Goal: Check status: Check status

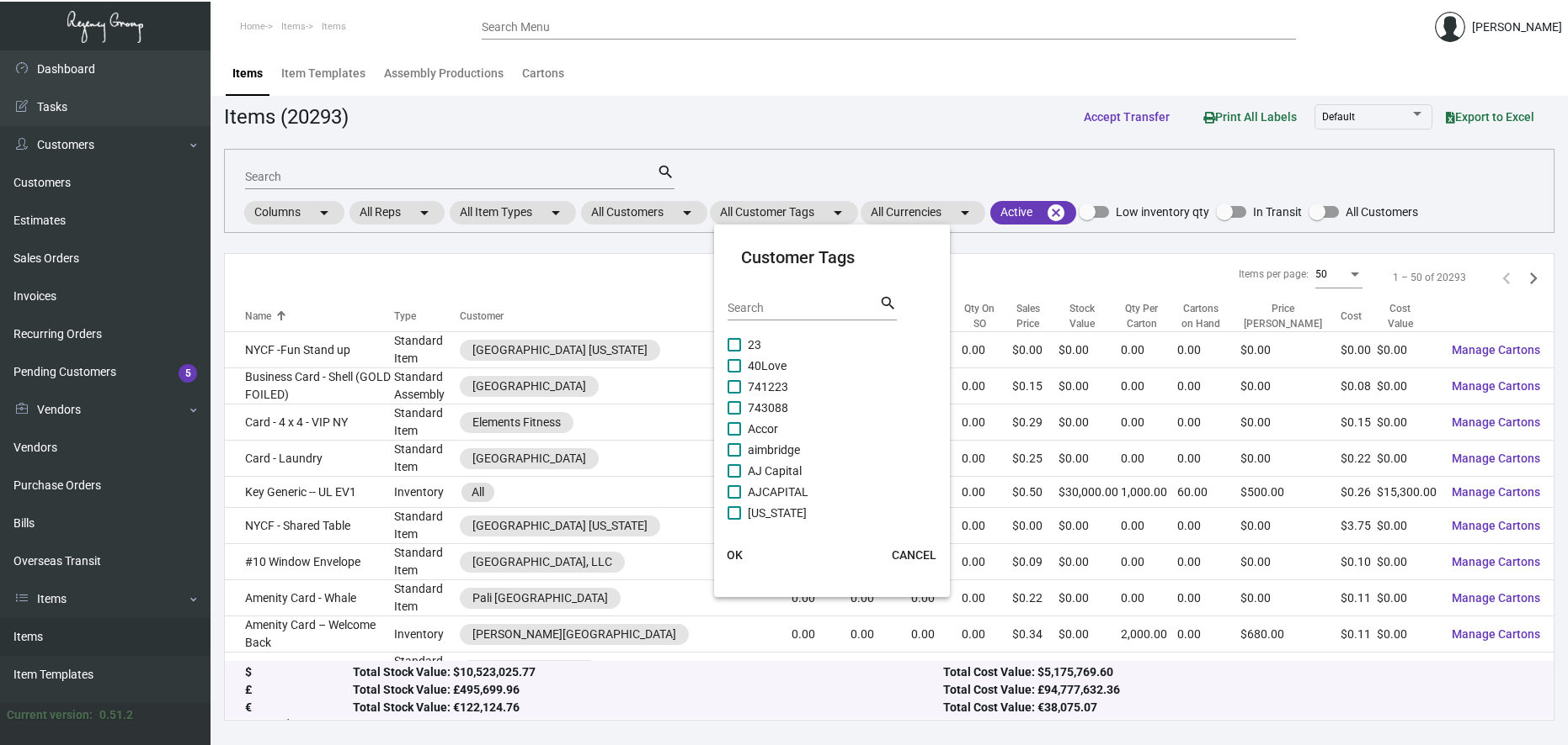
click at [653, 216] on div at bounding box center [784, 372] width 1568 height 745
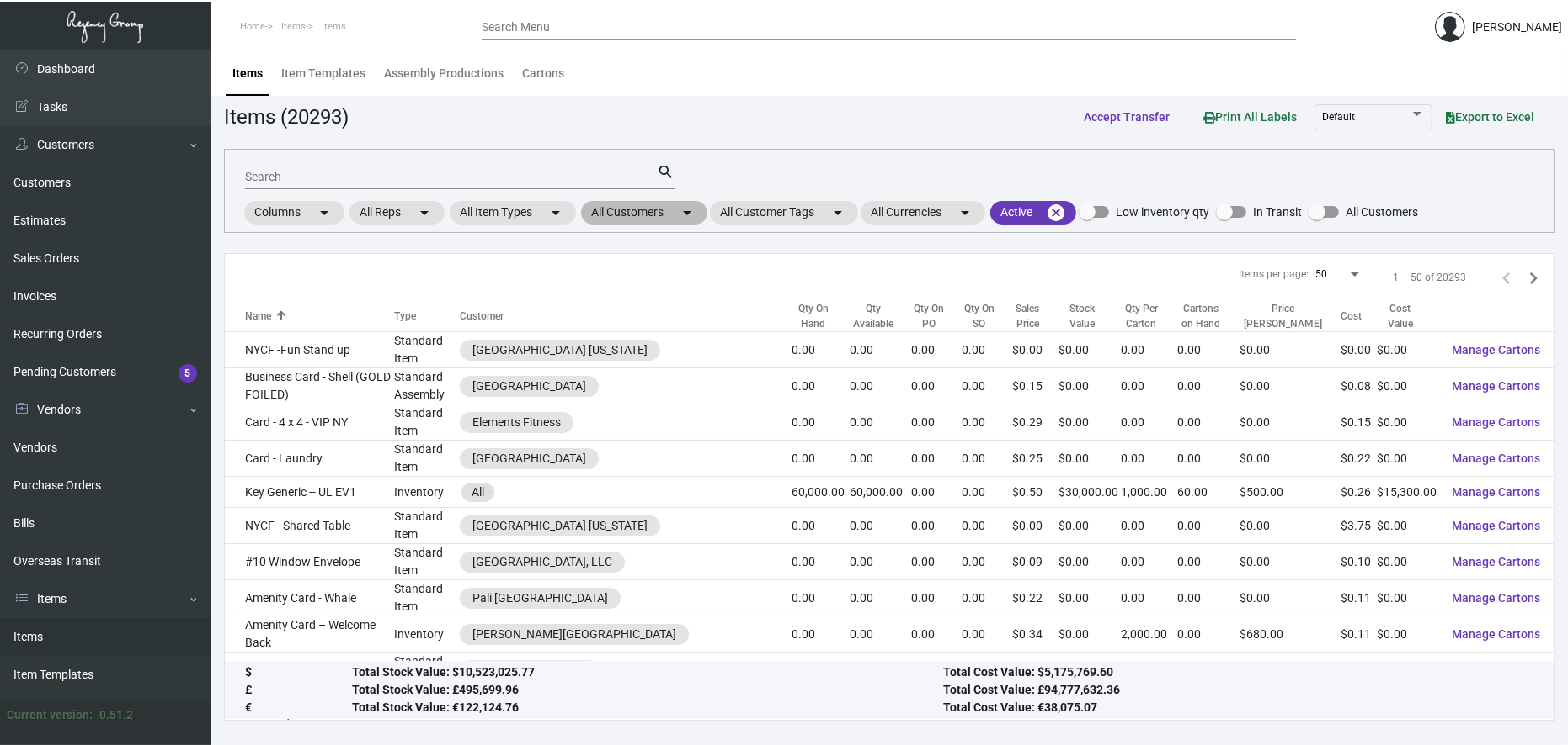
click at [653, 215] on mat-chip "All Customers arrow_drop_down" at bounding box center [645, 213] width 127 height 24
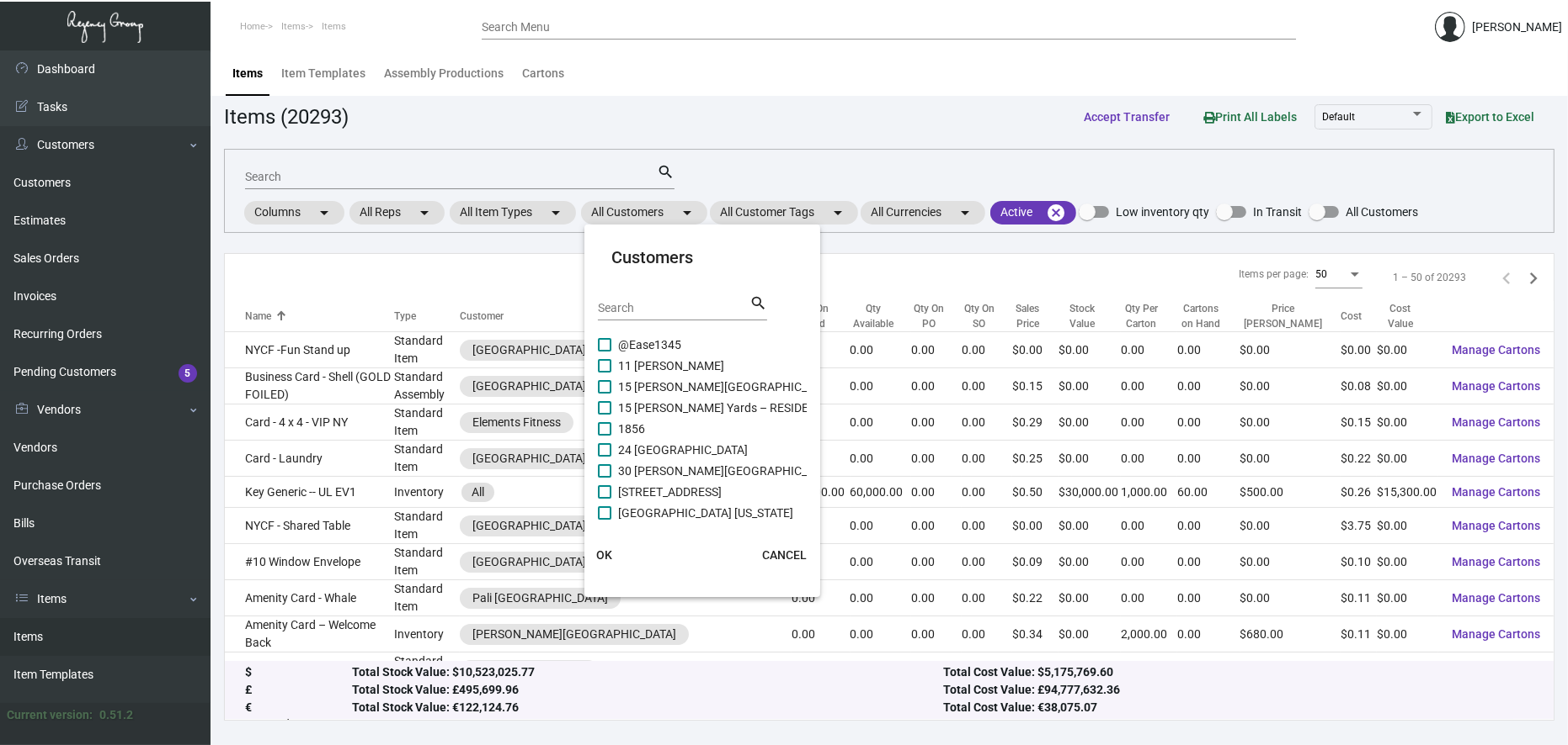
click at [660, 306] on input "Search" at bounding box center [673, 309] width 151 height 14
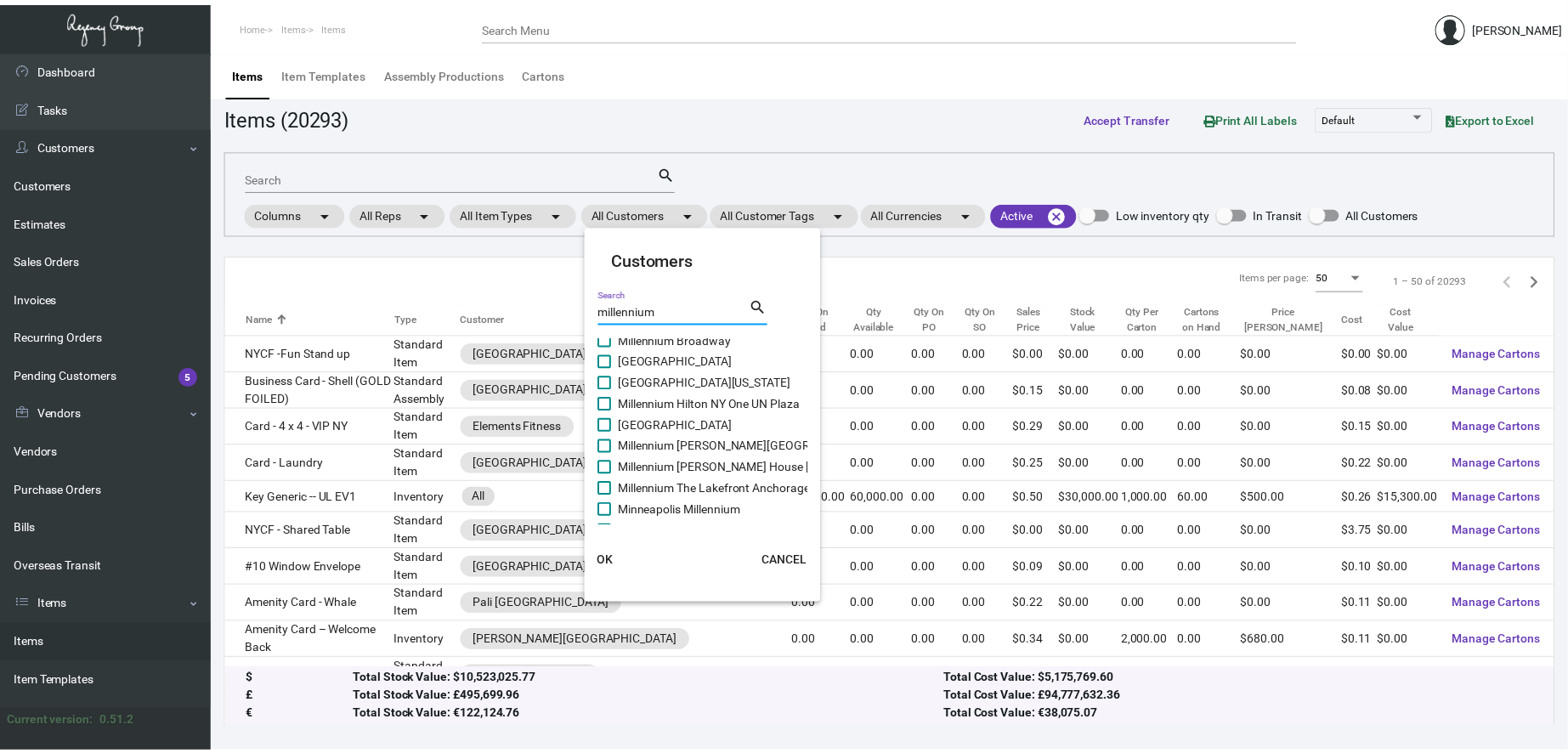
scroll to position [47, 0]
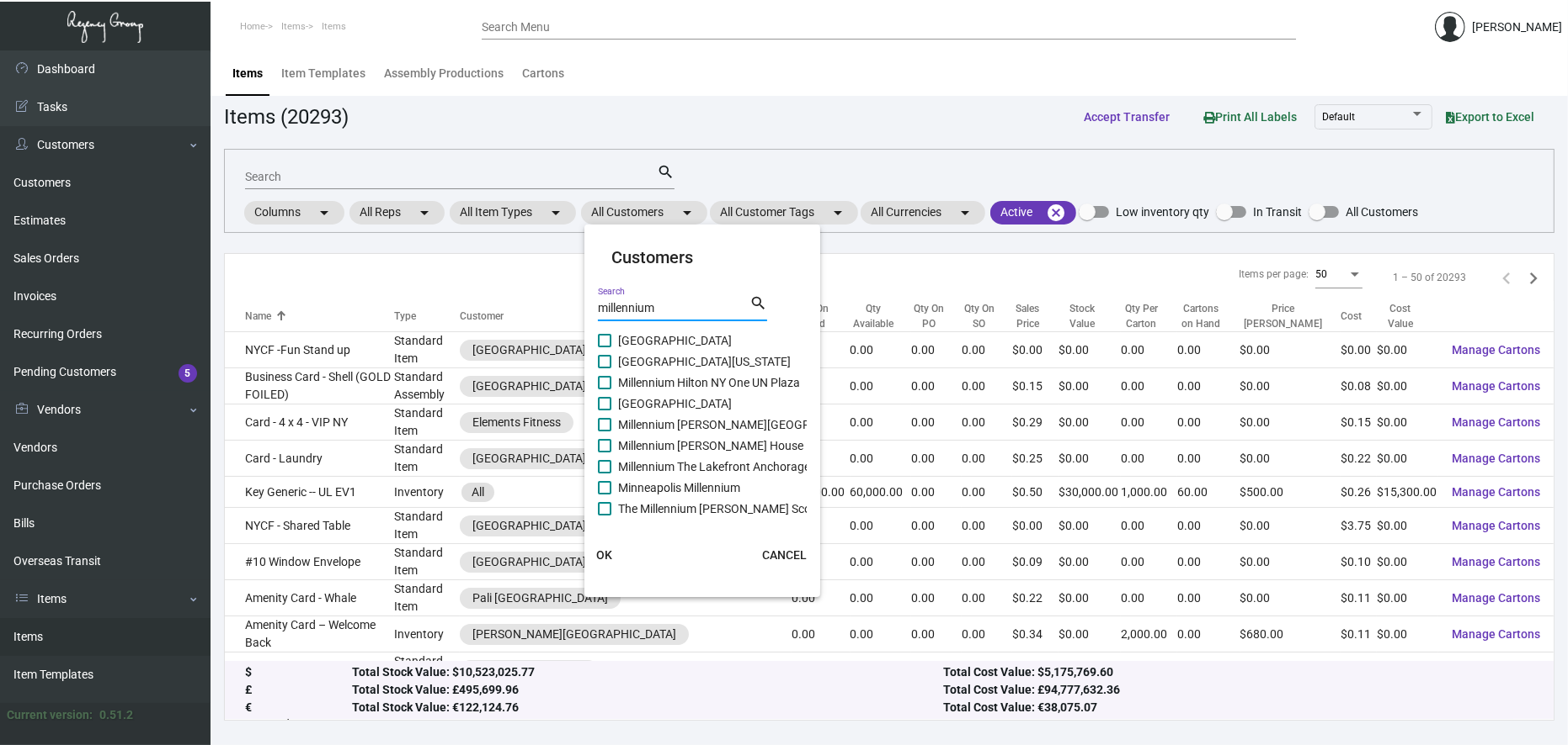
type input "millennium"
click at [700, 335] on span "[GEOGRAPHIC_DATA]" at bounding box center [674, 341] width 114 height 20
click at [604, 348] on input "[GEOGRAPHIC_DATA]" at bounding box center [604, 348] width 1 height 1
checkbox input "true"
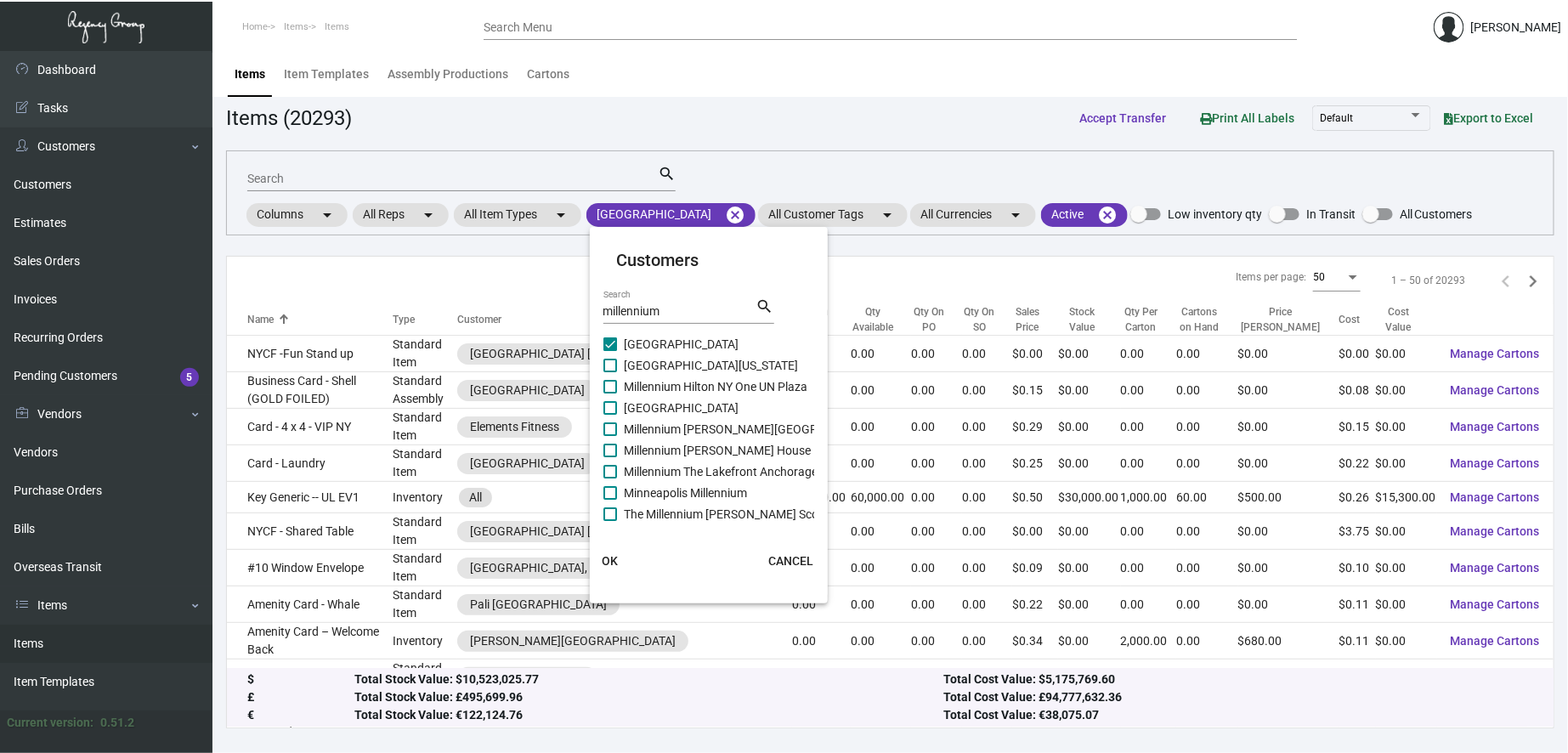
drag, startPoint x: 673, startPoint y: 362, endPoint x: 667, endPoint y: 343, distance: 19.9
click at [673, 362] on span "[GEOGRAPHIC_DATA][US_STATE]" at bounding box center [711, 366] width 175 height 20
click at [610, 373] on input "[GEOGRAPHIC_DATA][US_STATE]" at bounding box center [610, 373] width 1 height 1
checkbox input "true"
click at [665, 341] on span "[GEOGRAPHIC_DATA]" at bounding box center [681, 345] width 115 height 20
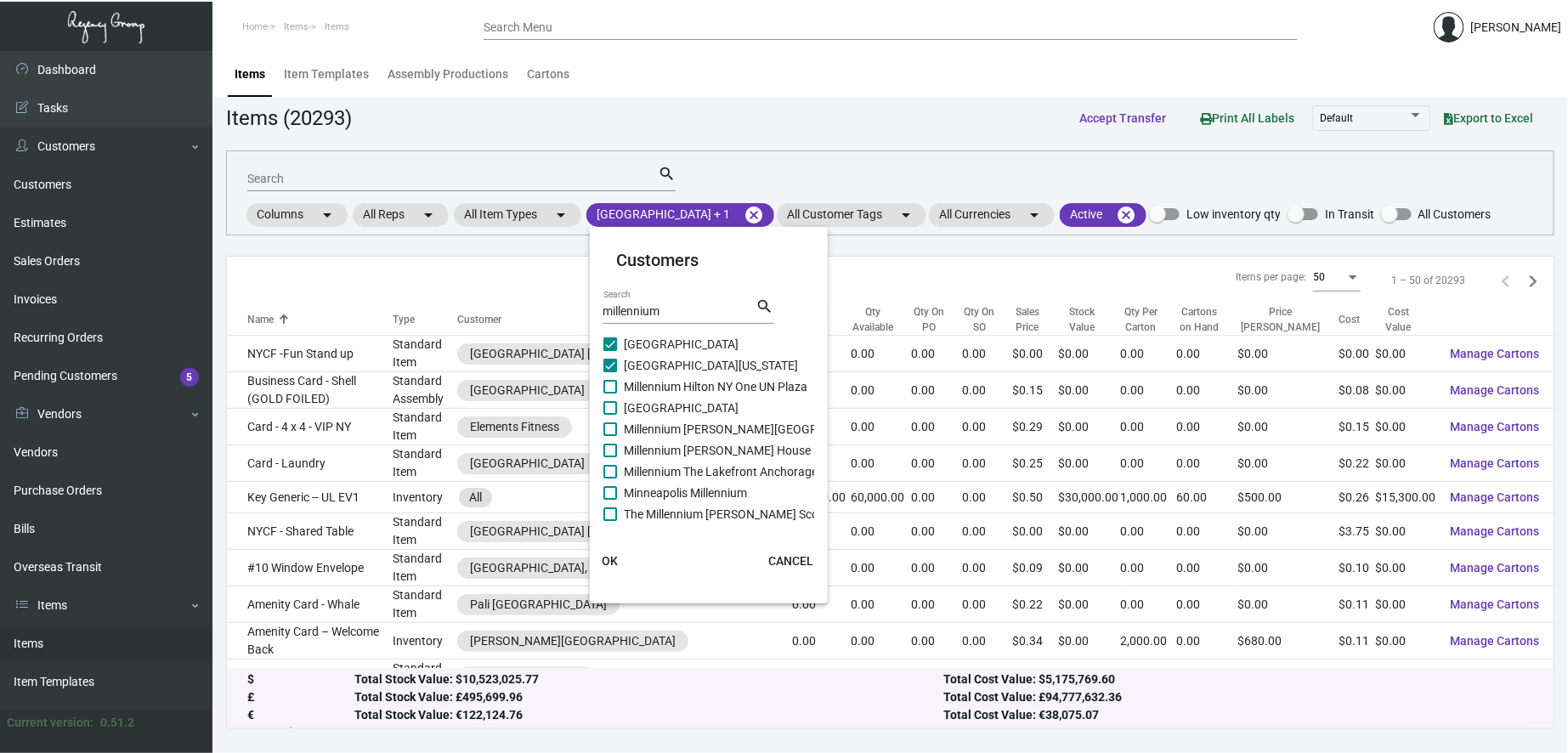
click at [610, 352] on input "[GEOGRAPHIC_DATA]" at bounding box center [610, 352] width 1 height 1
checkbox input "false"
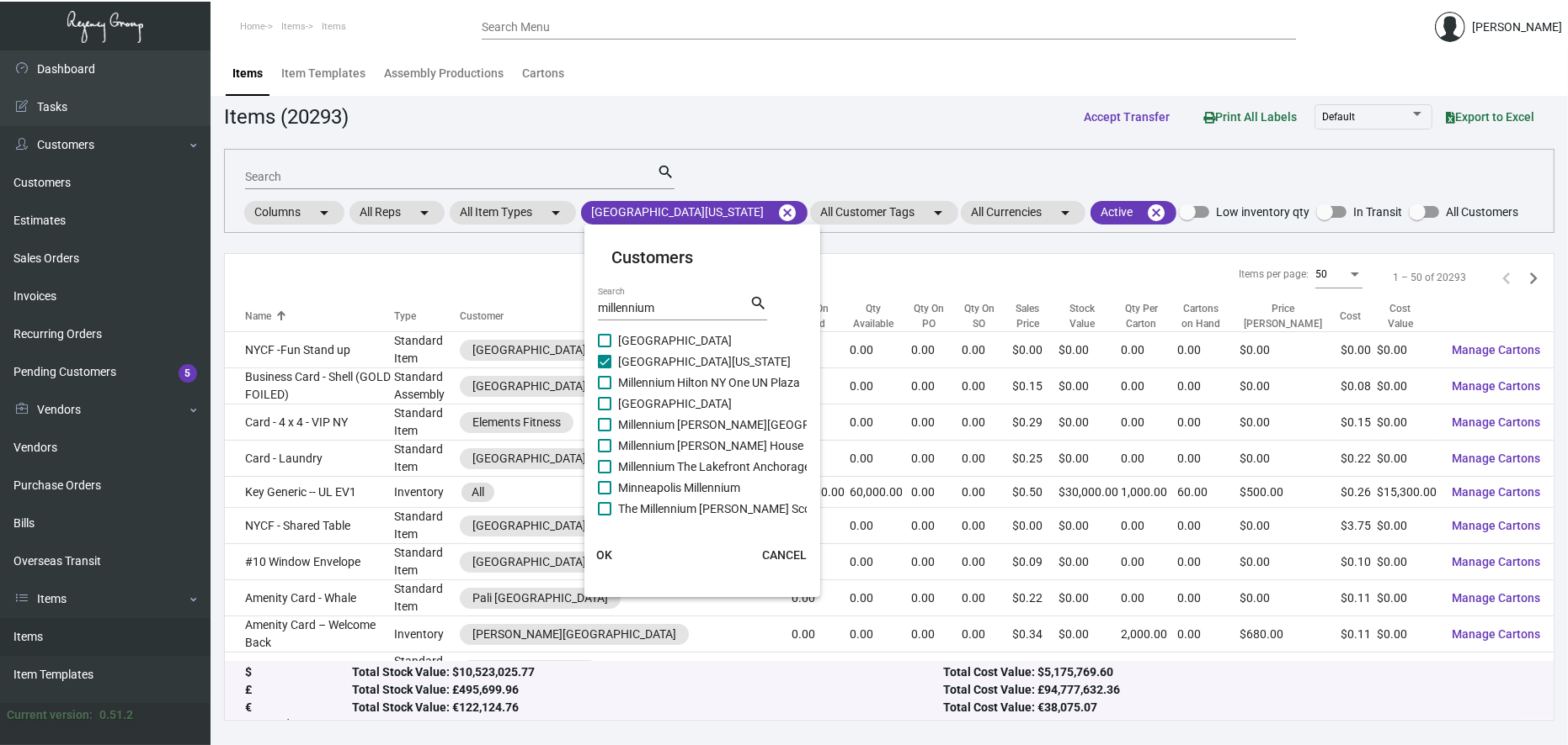
click at [600, 558] on span "OK" at bounding box center [604, 555] width 16 height 14
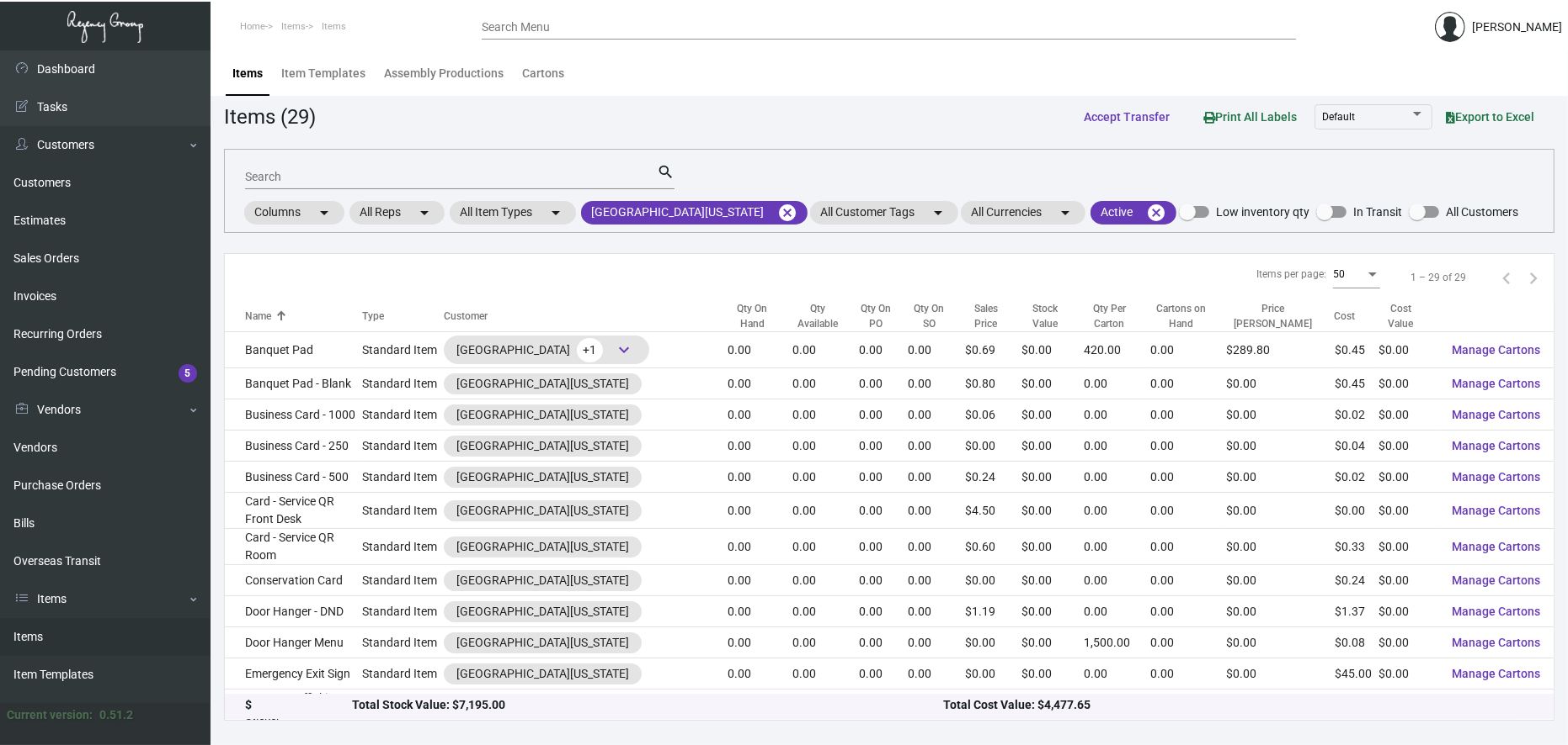
click at [553, 173] on input "Search" at bounding box center [451, 178] width 411 height 14
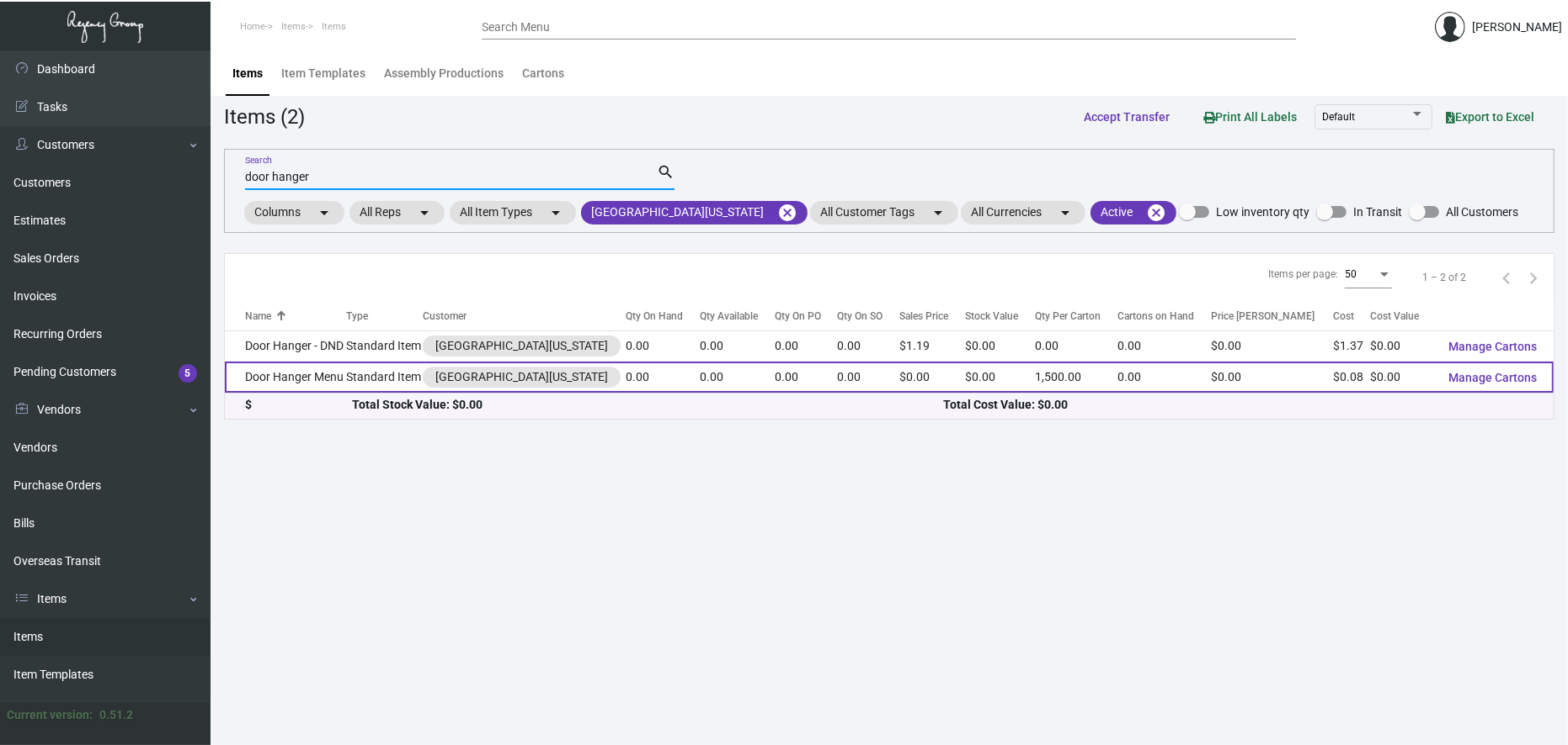
type input "door hanger"
click at [346, 380] on td "Door Hanger Menu" at bounding box center [285, 377] width 122 height 32
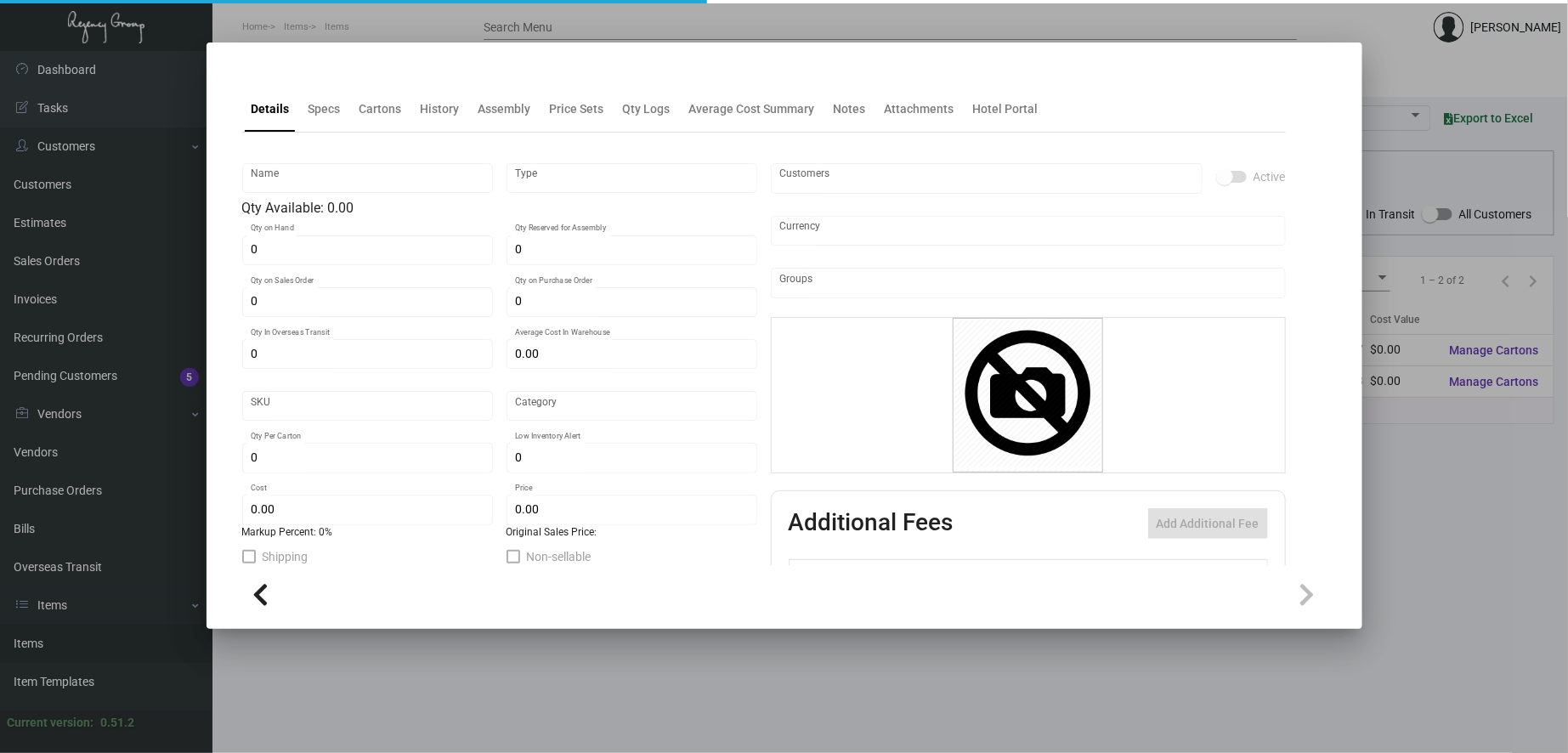
type input "Door Hanger Menu"
type input "Standard Item"
type input "$ 0.00"
type input "MDNY-Door Hanger Menu-50"
type input "Standard"
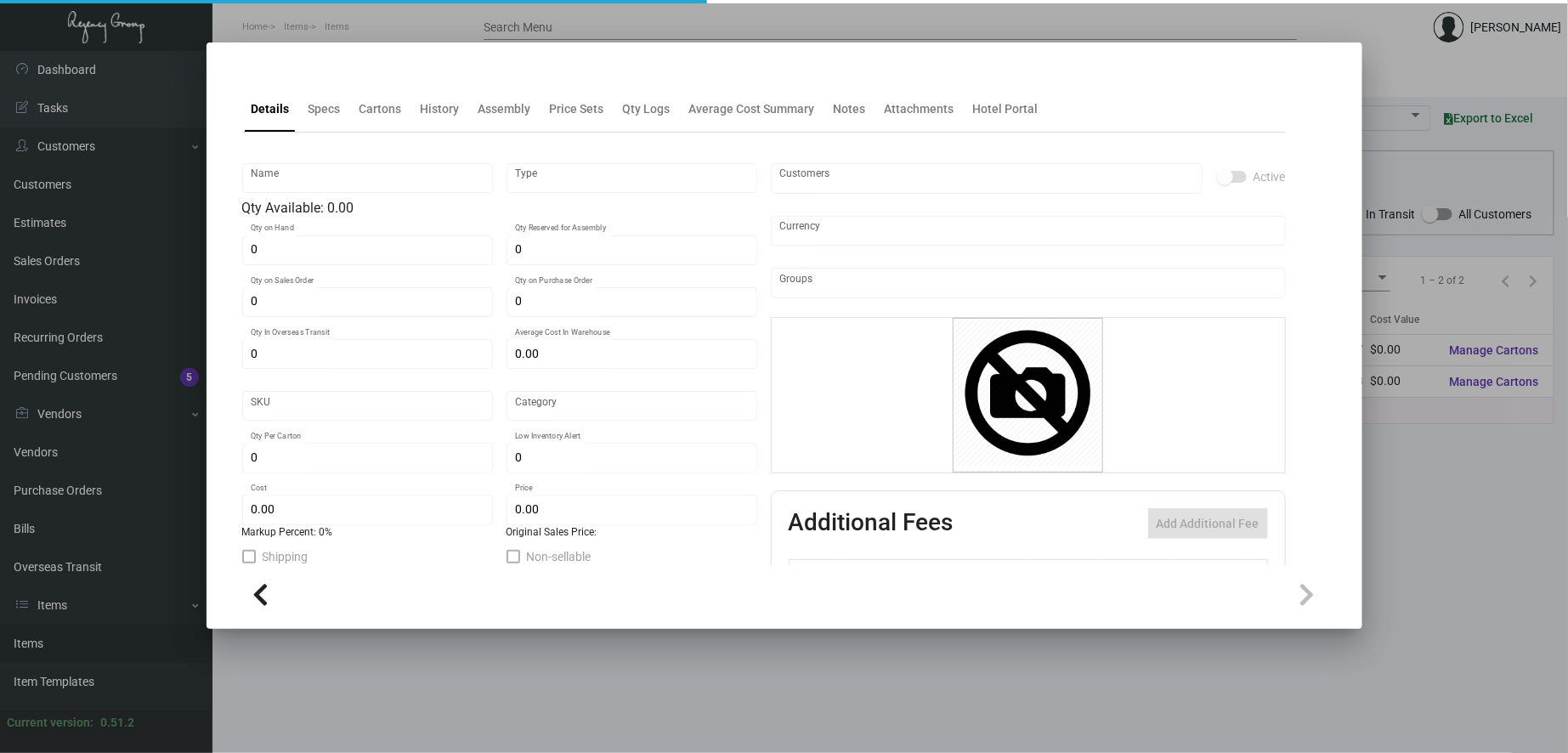
type input "1,500"
type input "$ 0.08045"
type input "$ 0.00"
checkbox input "true"
type input "United States Dollar $"
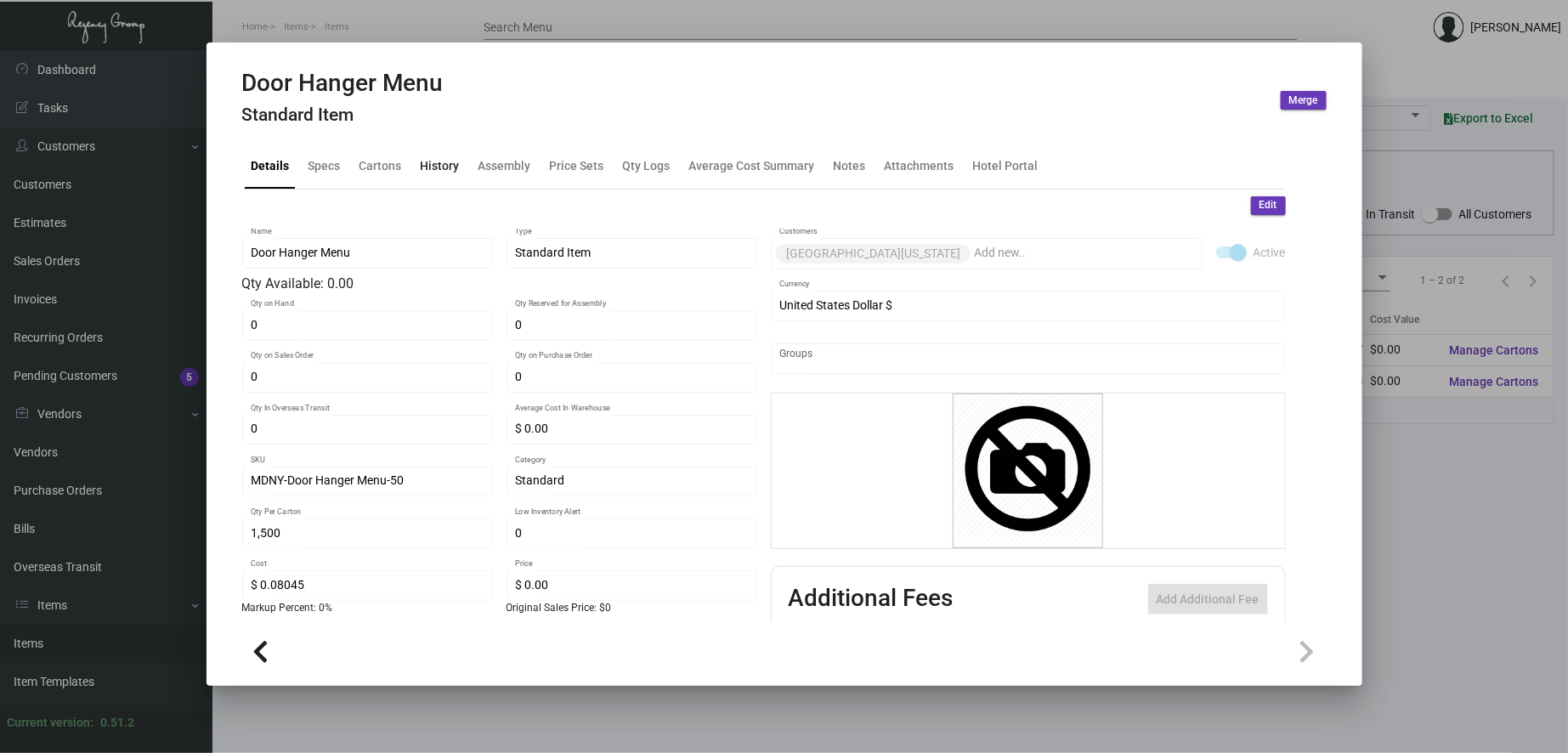
click at [431, 165] on div "History" at bounding box center [440, 166] width 39 height 18
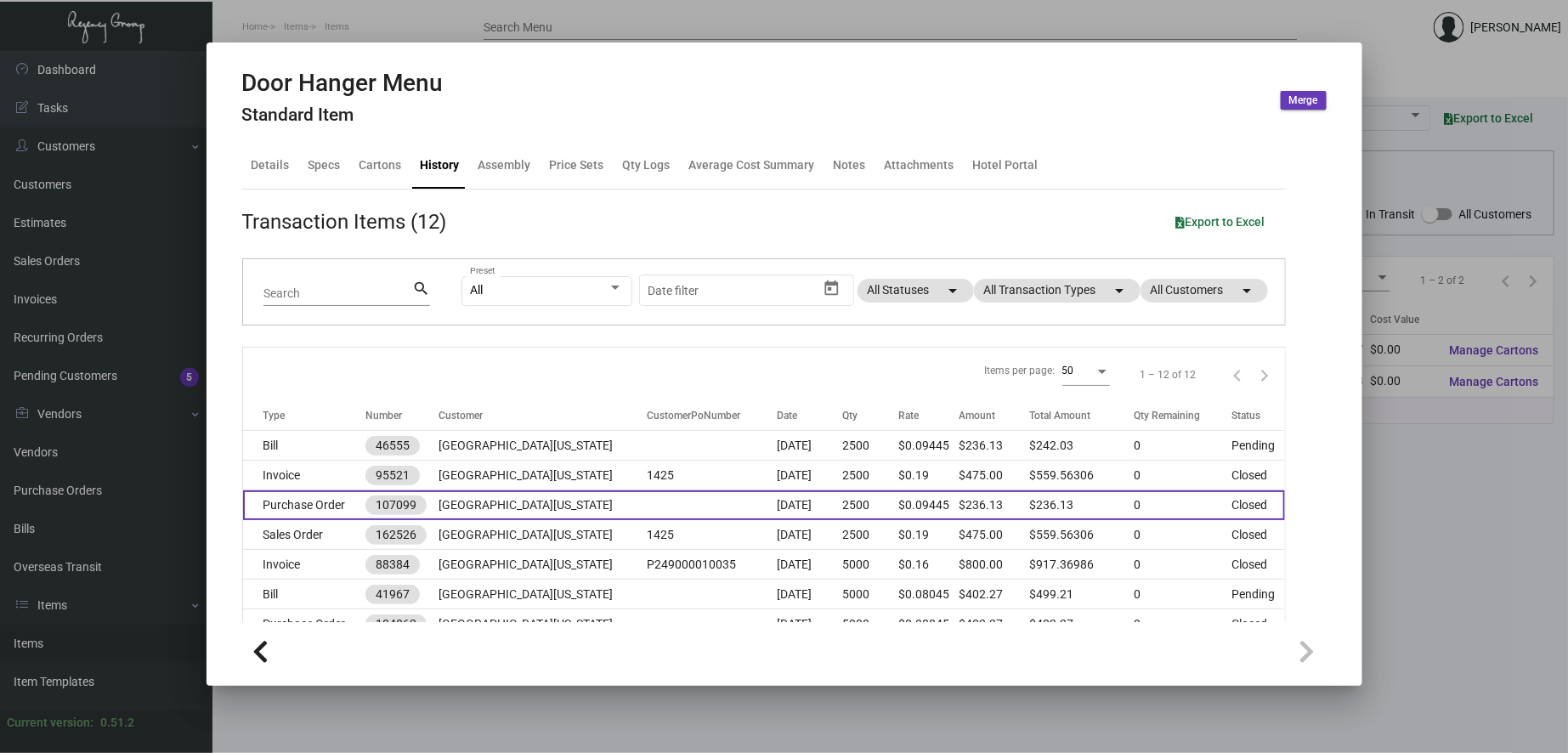
click at [784, 506] on td "[DATE]" at bounding box center [810, 505] width 66 height 30
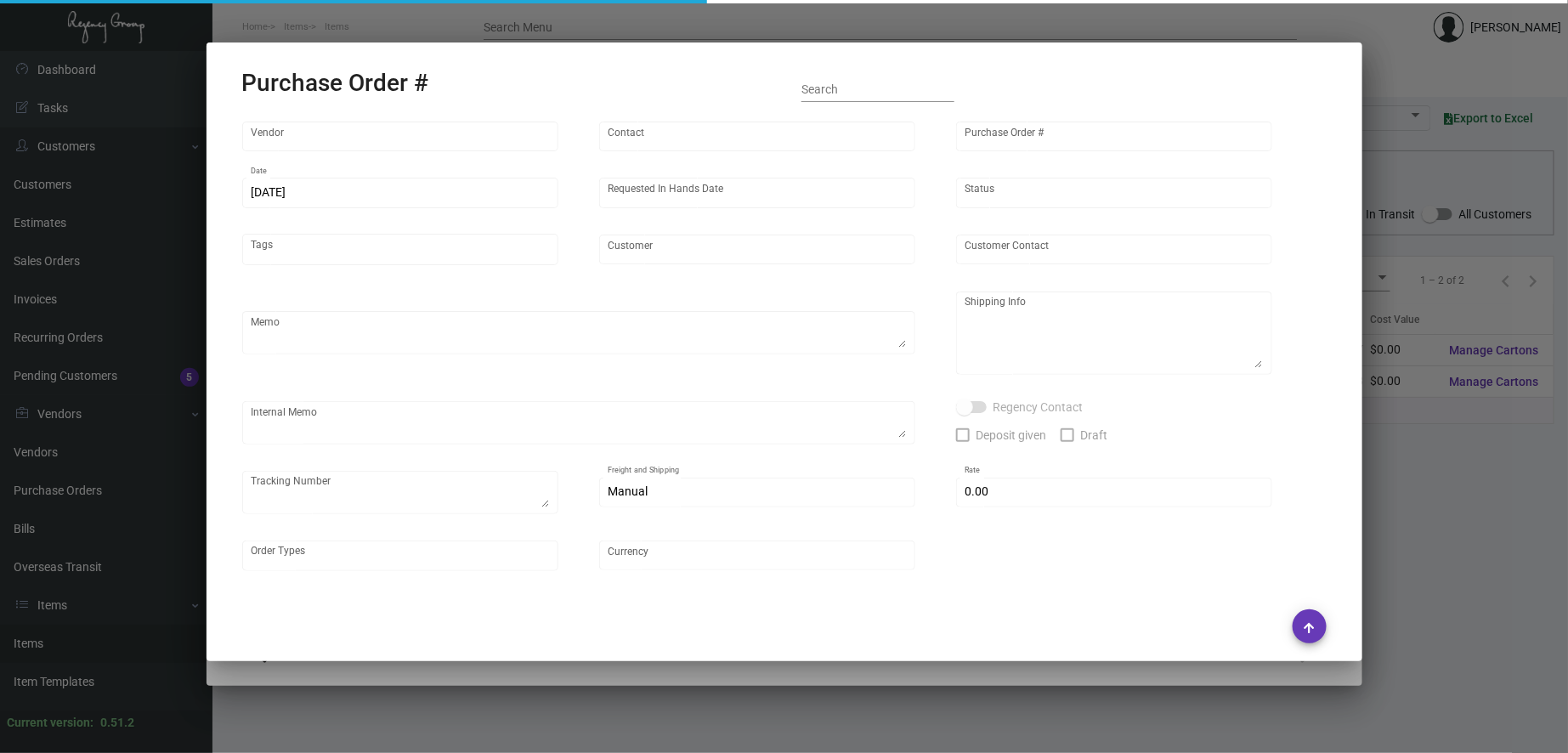
type input "4 Over"
type input "107099"
type input "[DATE]"
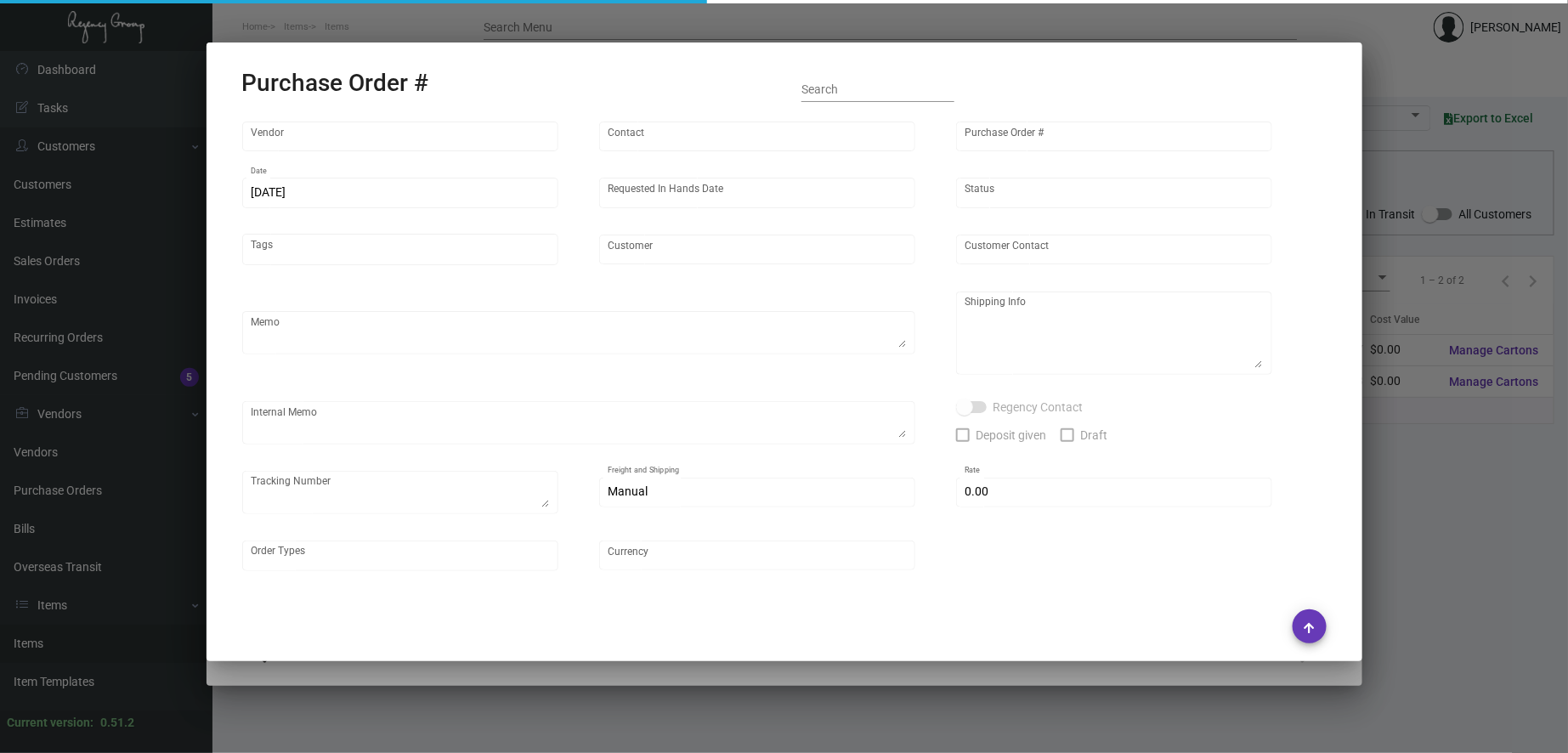
type input "[GEOGRAPHIC_DATA][US_STATE]"
type input "[PERSON_NAME]"
type textarea "[GEOGRAPHIC_DATA] [US_STATE] - [PERSON_NAME] [STREET_ADDRESS][US_STATE]"
type textarea "Will ship for free to [GEOGRAPHIC_DATA] WH first then to hotel. // Order # 0075…"
type input "$ 0.00"
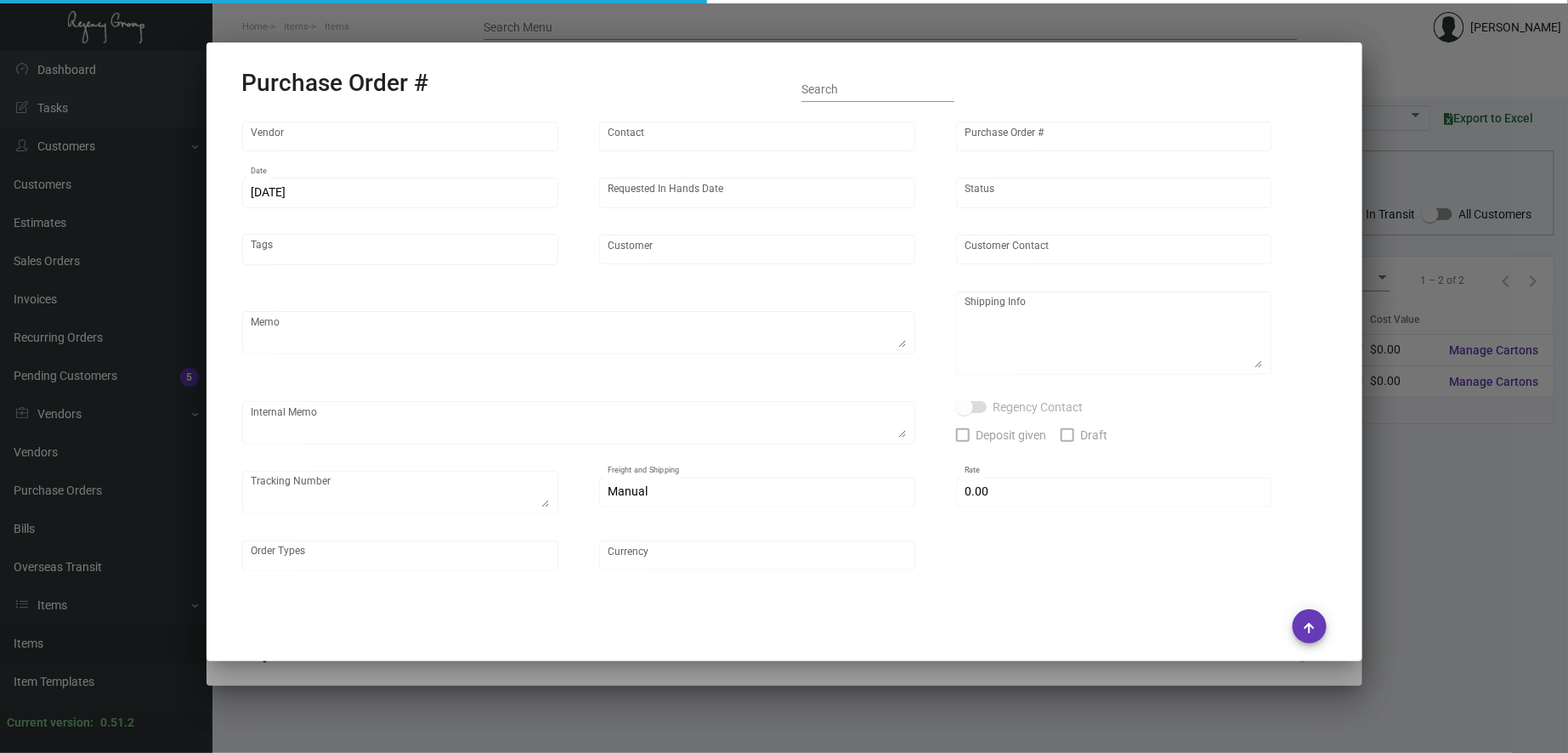
type input "United States Dollar $"
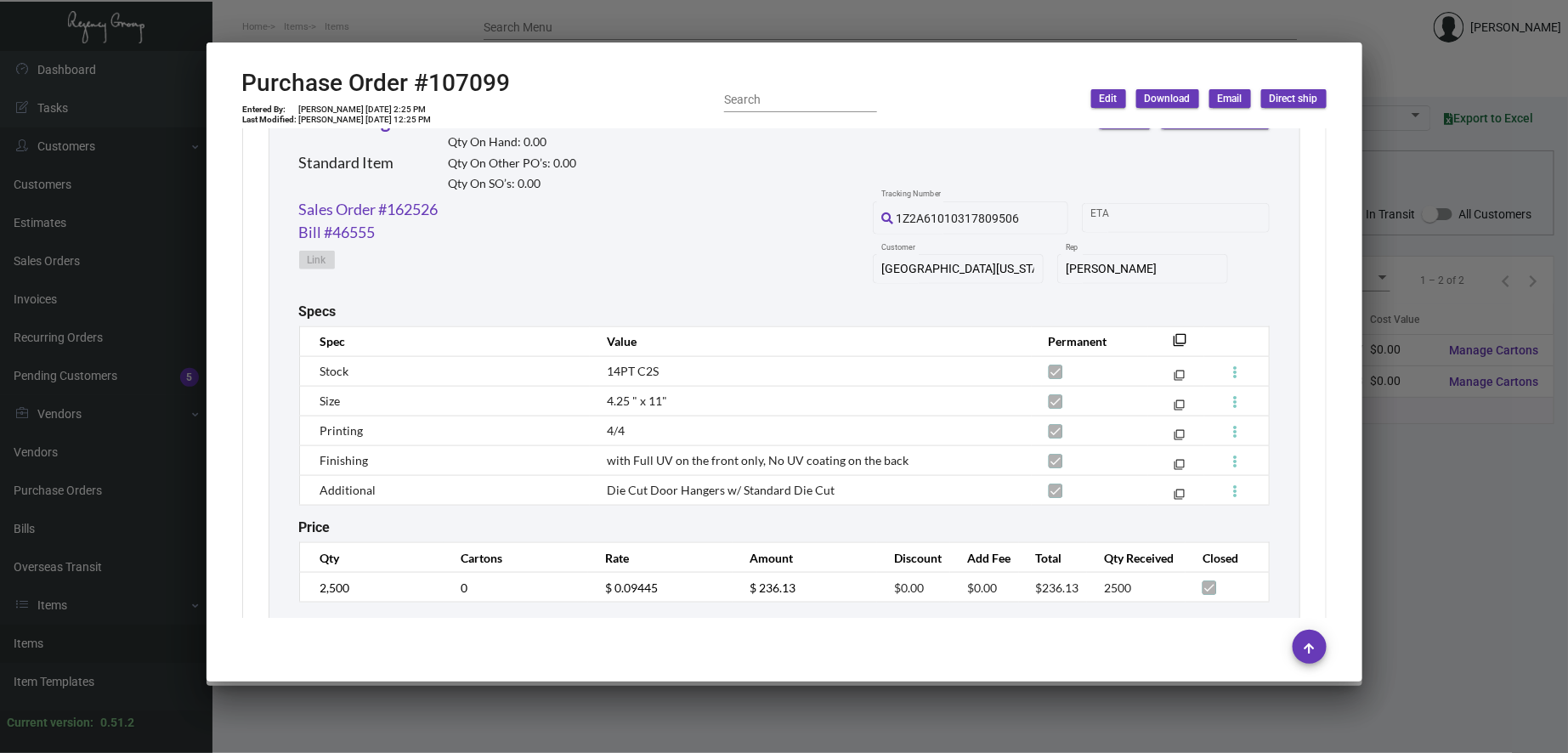
scroll to position [883, 0]
